Goal: Check status: Check status

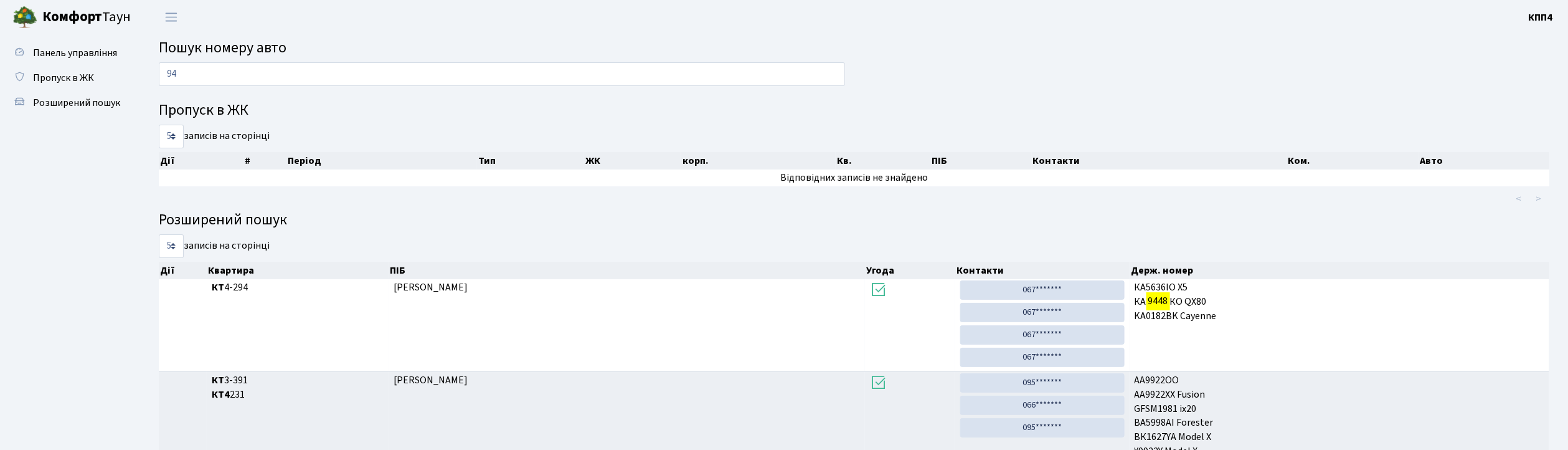
type input "9"
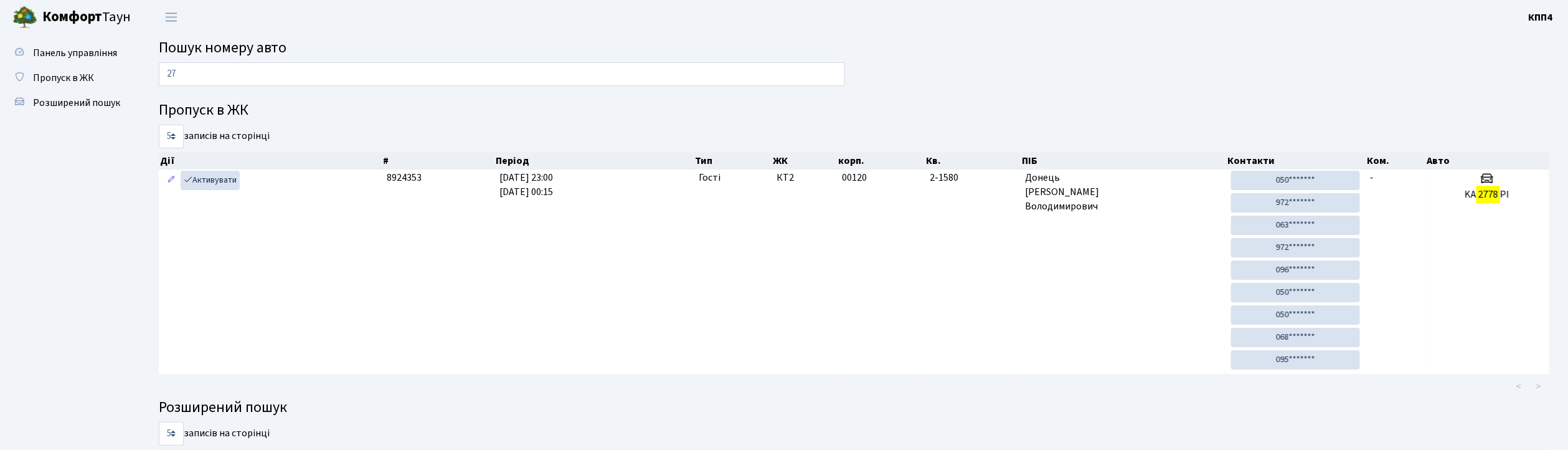
type input "2"
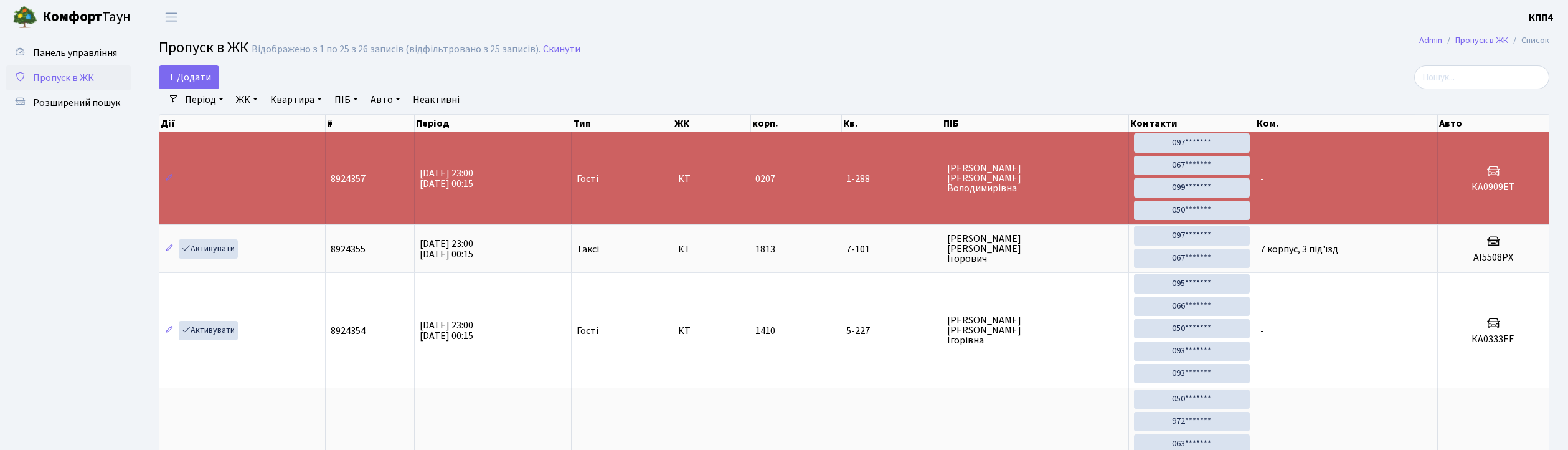
select select "25"
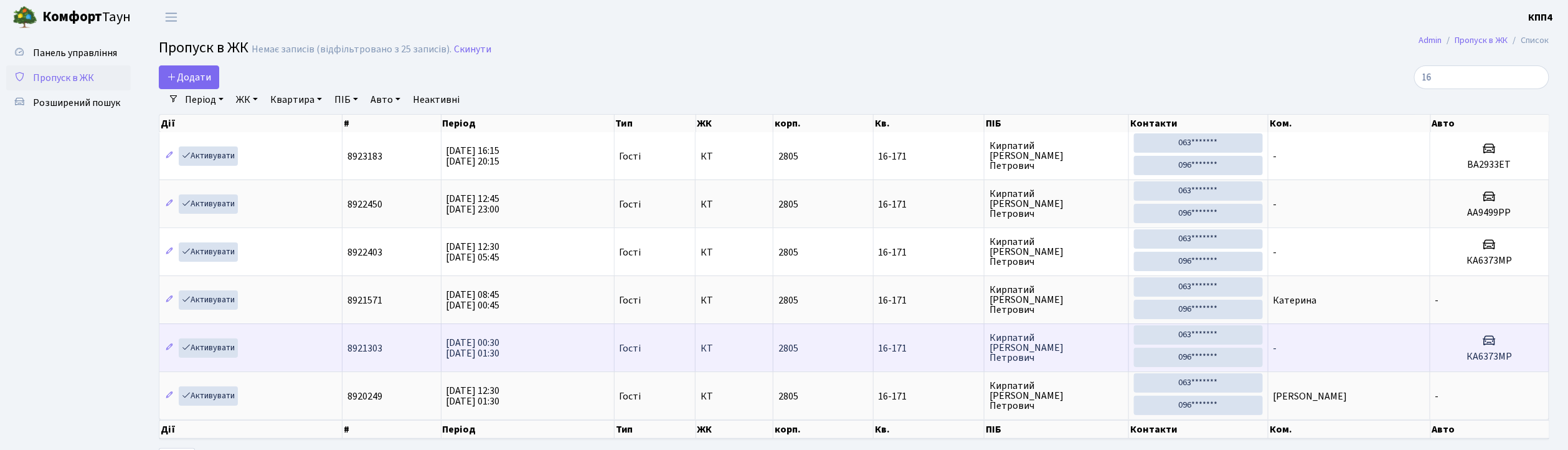
type input "1"
